Goal: Entertainment & Leisure: Consume media (video, audio)

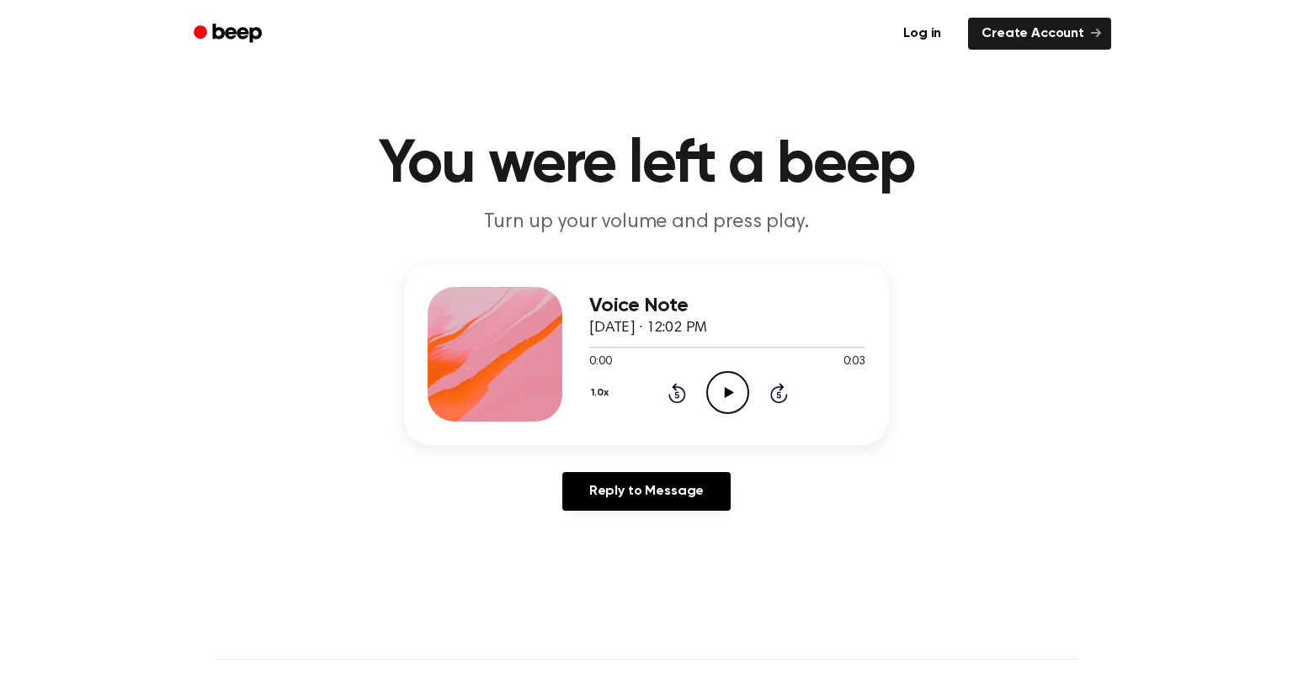
click at [710, 388] on icon "Play Audio" at bounding box center [727, 392] width 43 height 43
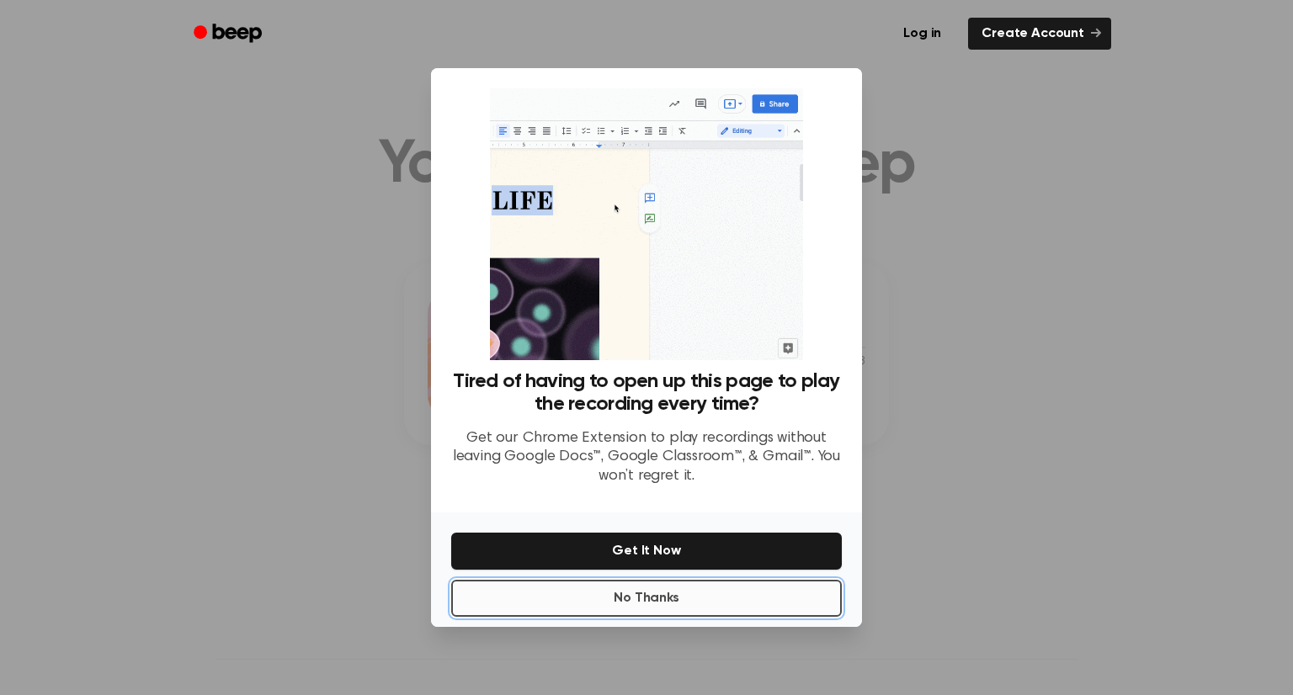
click at [603, 598] on button "No Thanks" at bounding box center [646, 598] width 391 height 37
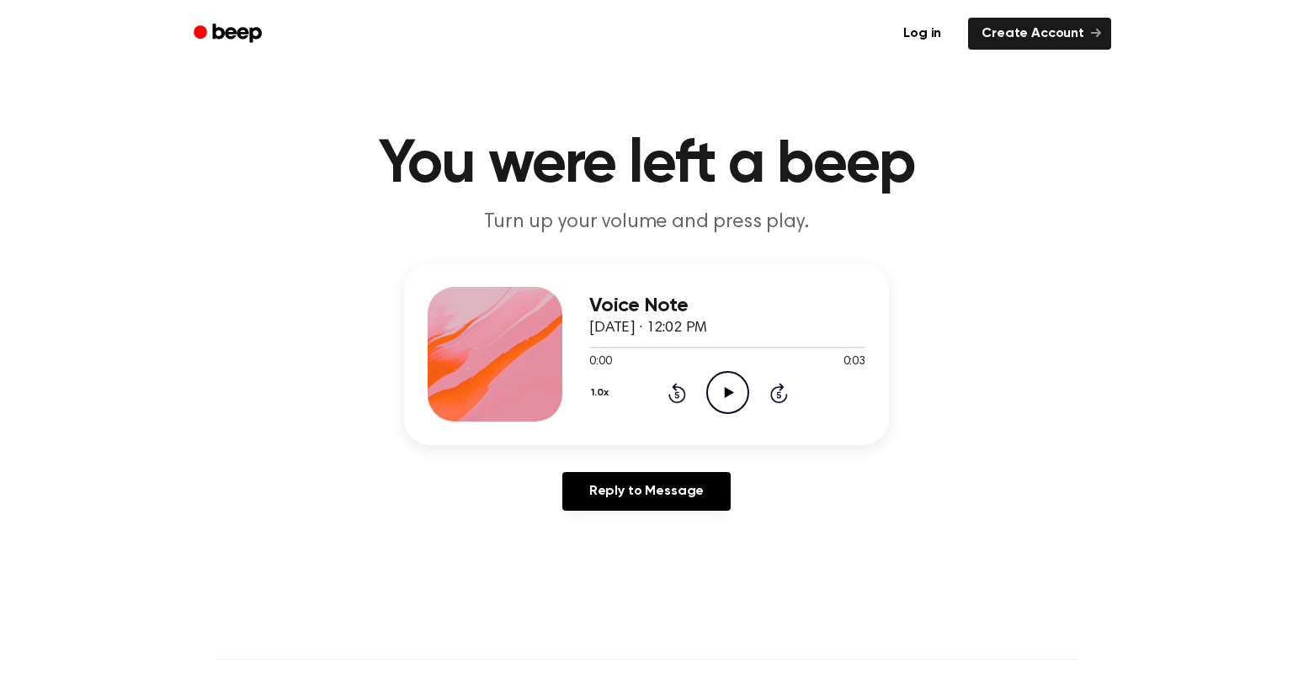
click at [742, 400] on icon "Play Audio" at bounding box center [727, 392] width 43 height 43
click at [727, 401] on icon "Play Audio" at bounding box center [727, 392] width 43 height 43
click at [735, 375] on icon "Play Audio" at bounding box center [727, 392] width 43 height 43
